Goal: Information Seeking & Learning: Learn about a topic

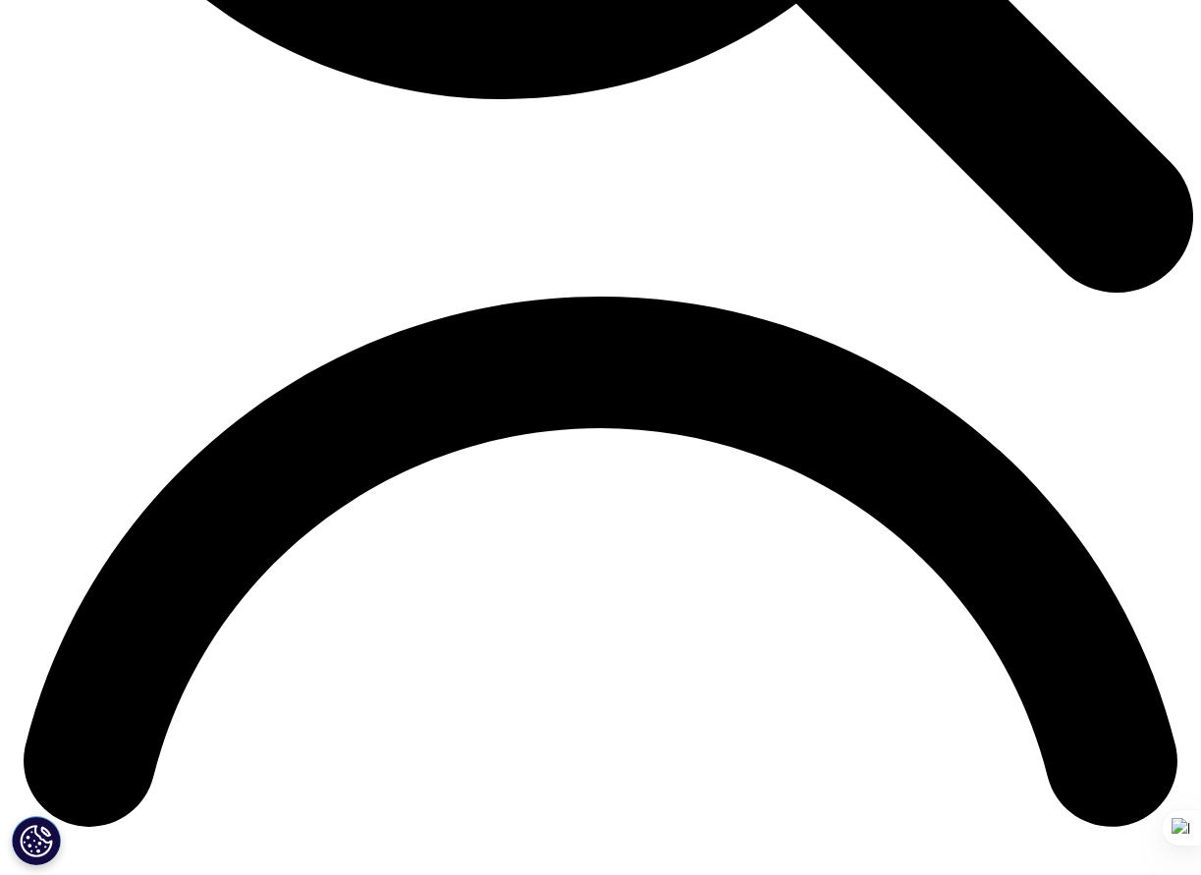
scroll to position [1870, 0]
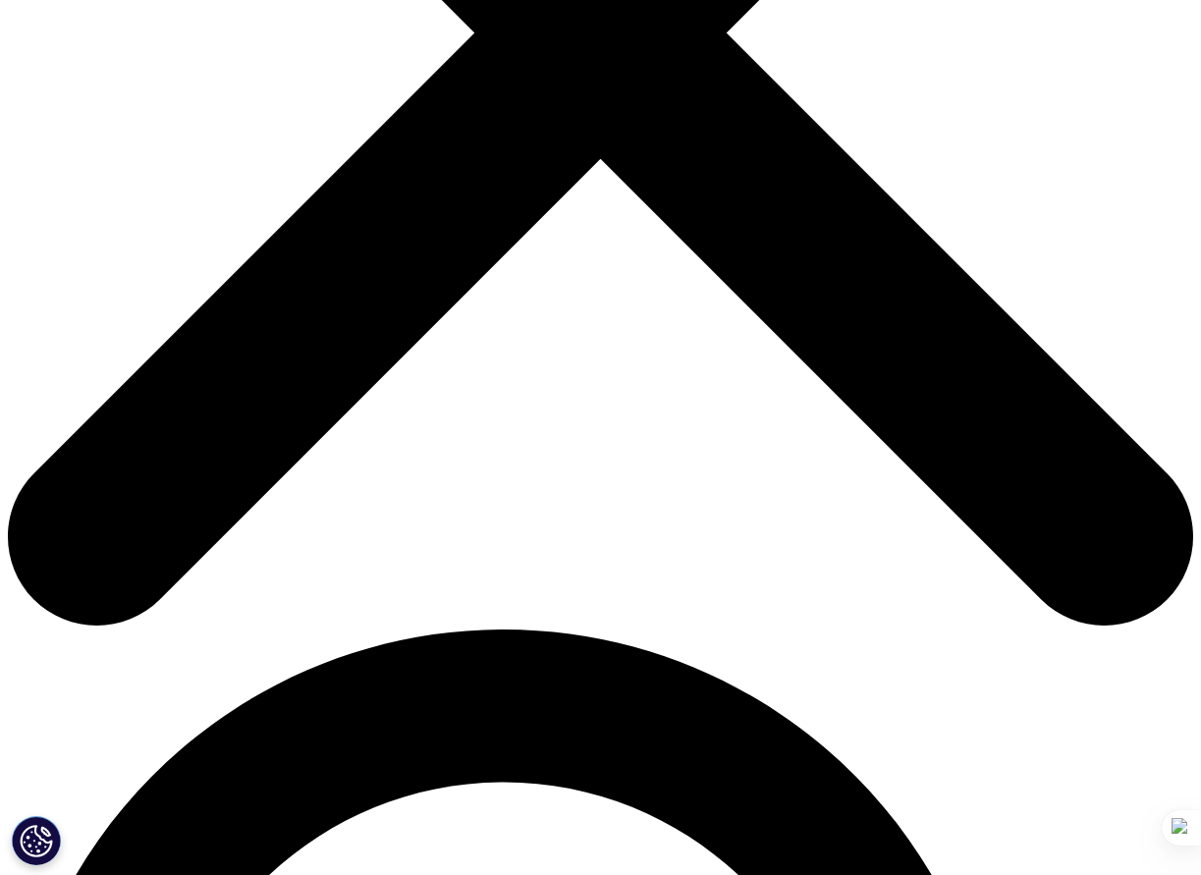
scroll to position [607, 0]
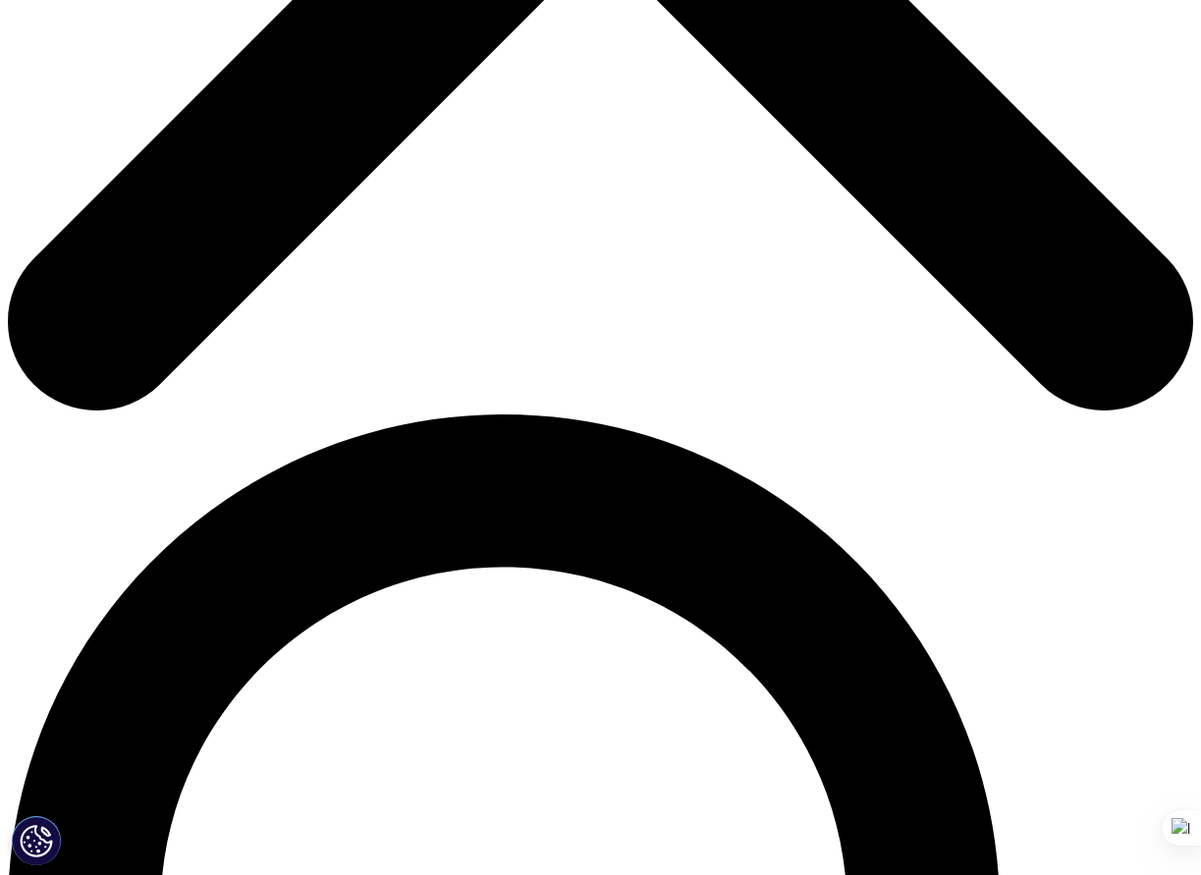
scroll to position [816, 0]
